Goal: Information Seeking & Learning: Learn about a topic

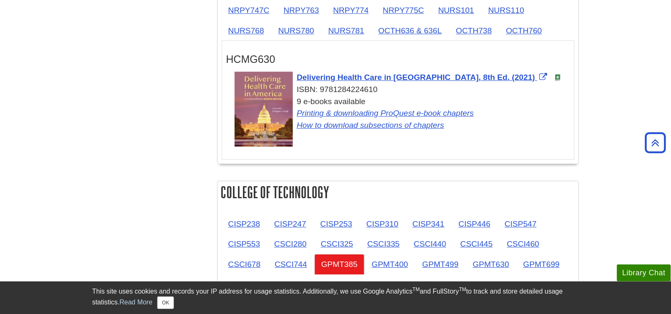
scroll to position [1082, 0]
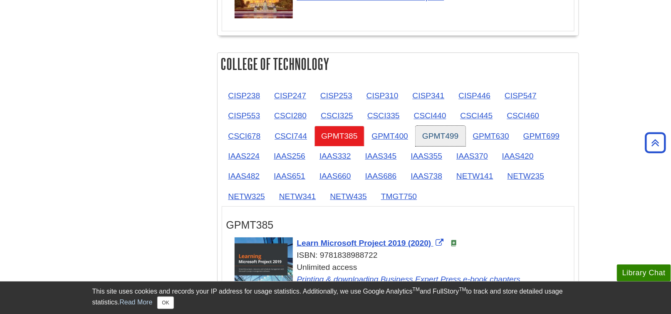
click at [446, 129] on link "GPMT499" at bounding box center [441, 136] width 50 height 20
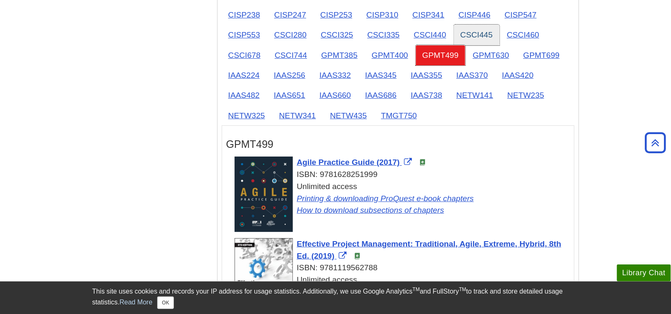
scroll to position [1123, 0]
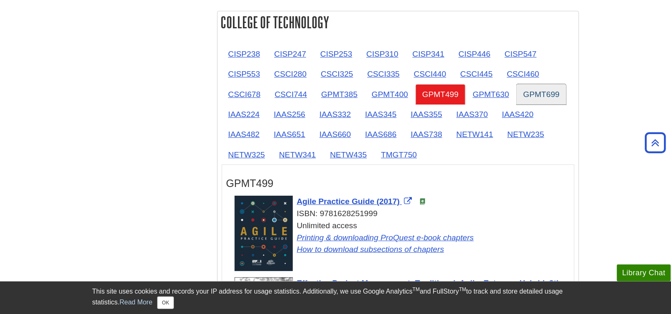
click at [538, 90] on link "GPMT699" at bounding box center [542, 94] width 50 height 20
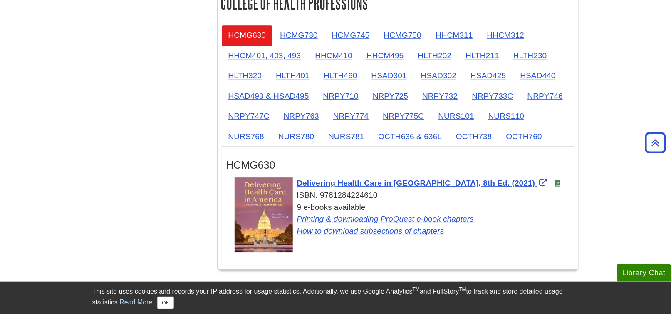
scroll to position [832, 0]
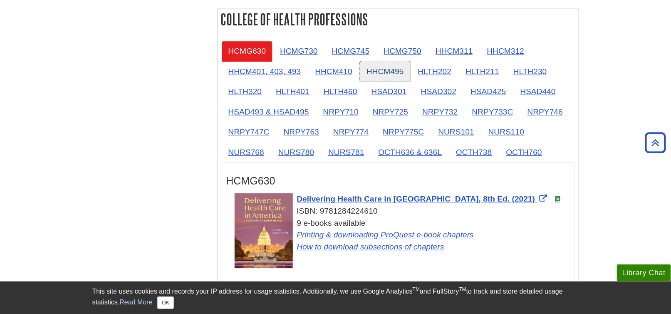
click at [392, 72] on link "HHCM495" at bounding box center [385, 71] width 51 height 20
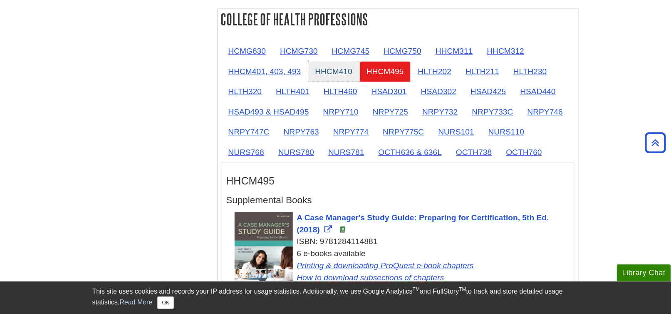
click at [329, 69] on link "HHCM410" at bounding box center [333, 71] width 51 height 20
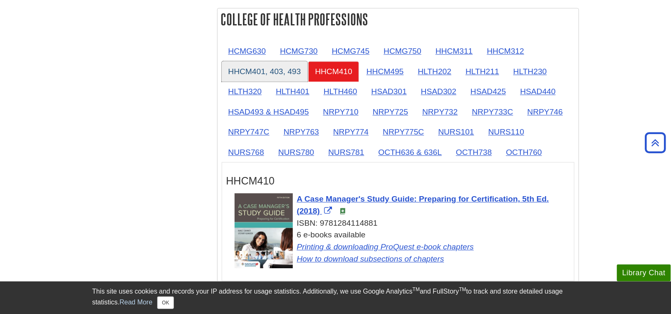
click at [285, 69] on link "HHCM401, 403, 493" at bounding box center [265, 71] width 86 height 20
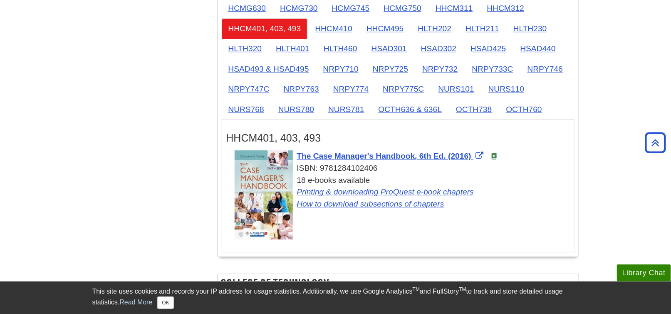
scroll to position [874, 0]
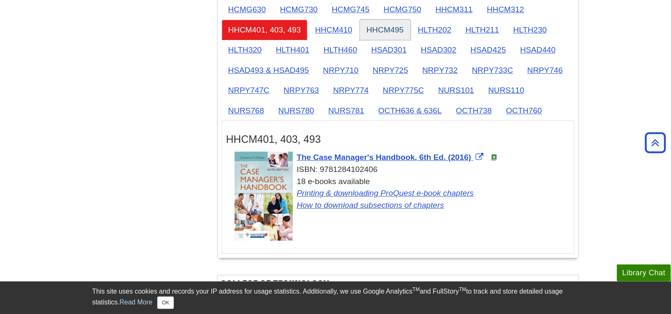
click at [374, 24] on link "HHCM495" at bounding box center [385, 30] width 51 height 20
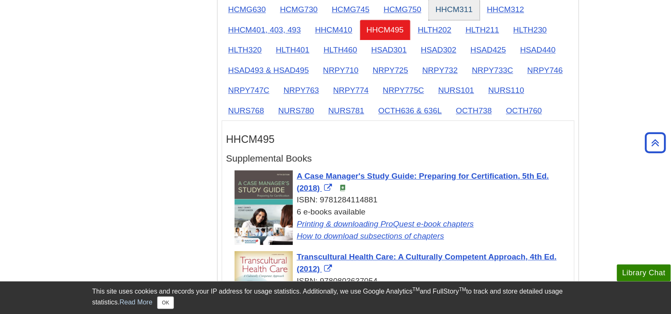
click at [454, 2] on link "HHCM311" at bounding box center [454, 9] width 51 height 20
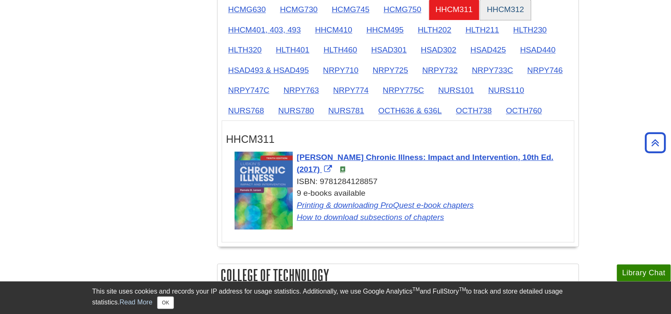
click at [499, 3] on link "HHCM312" at bounding box center [506, 9] width 51 height 20
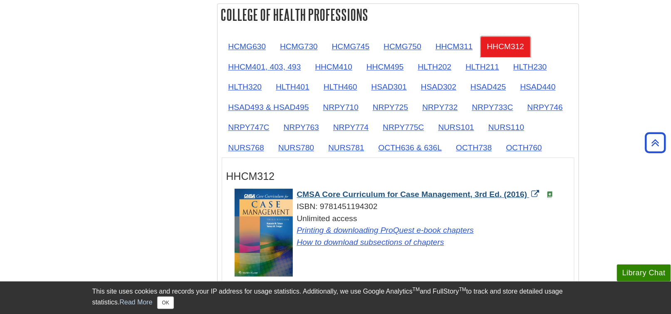
scroll to position [832, 0]
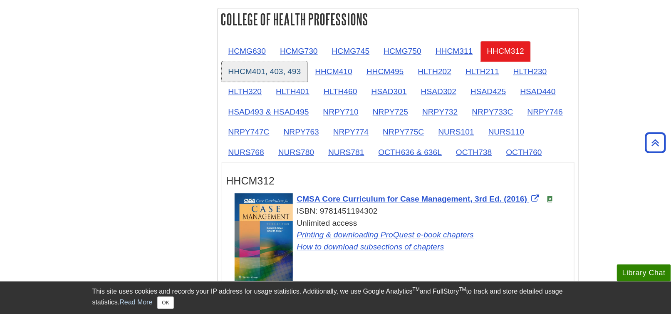
click at [275, 68] on link "HHCM401, 403, 493" at bounding box center [265, 71] width 86 height 20
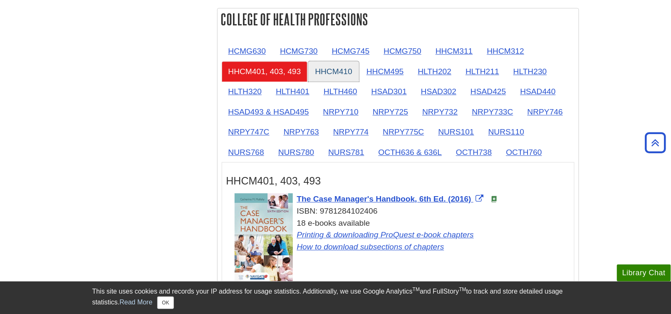
click at [340, 66] on link "HHCM410" at bounding box center [333, 71] width 51 height 20
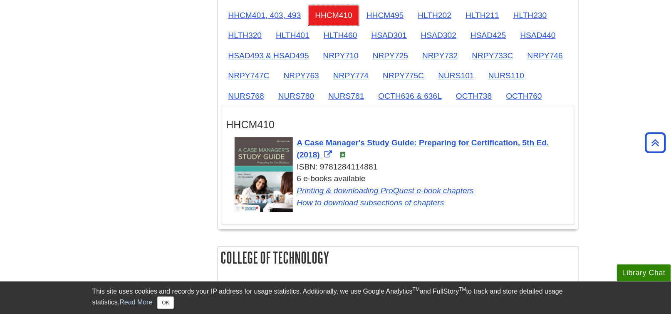
scroll to position [874, 0]
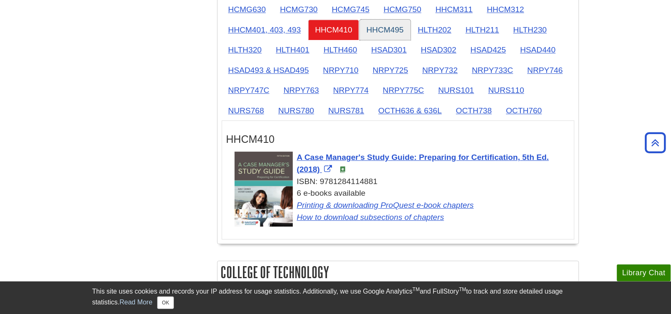
click at [375, 31] on link "HHCM495" at bounding box center [385, 30] width 51 height 20
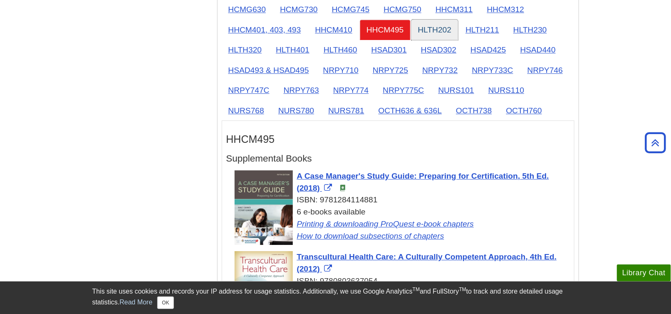
click at [424, 29] on link "HLTH202" at bounding box center [434, 30] width 47 height 20
